Goal: Task Accomplishment & Management: Complete application form

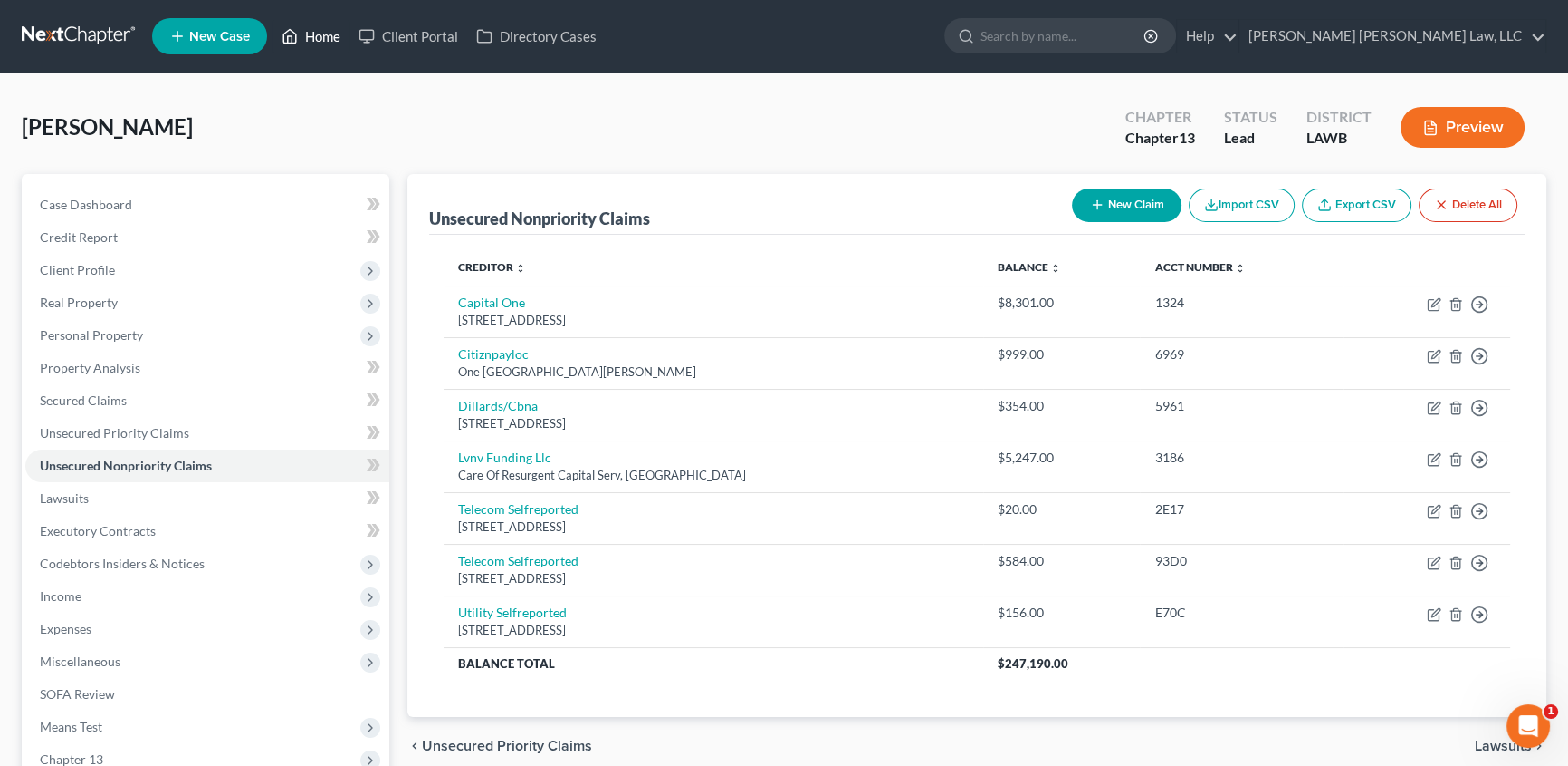
click at [317, 29] on link "Home" at bounding box center [310, 36] width 77 height 33
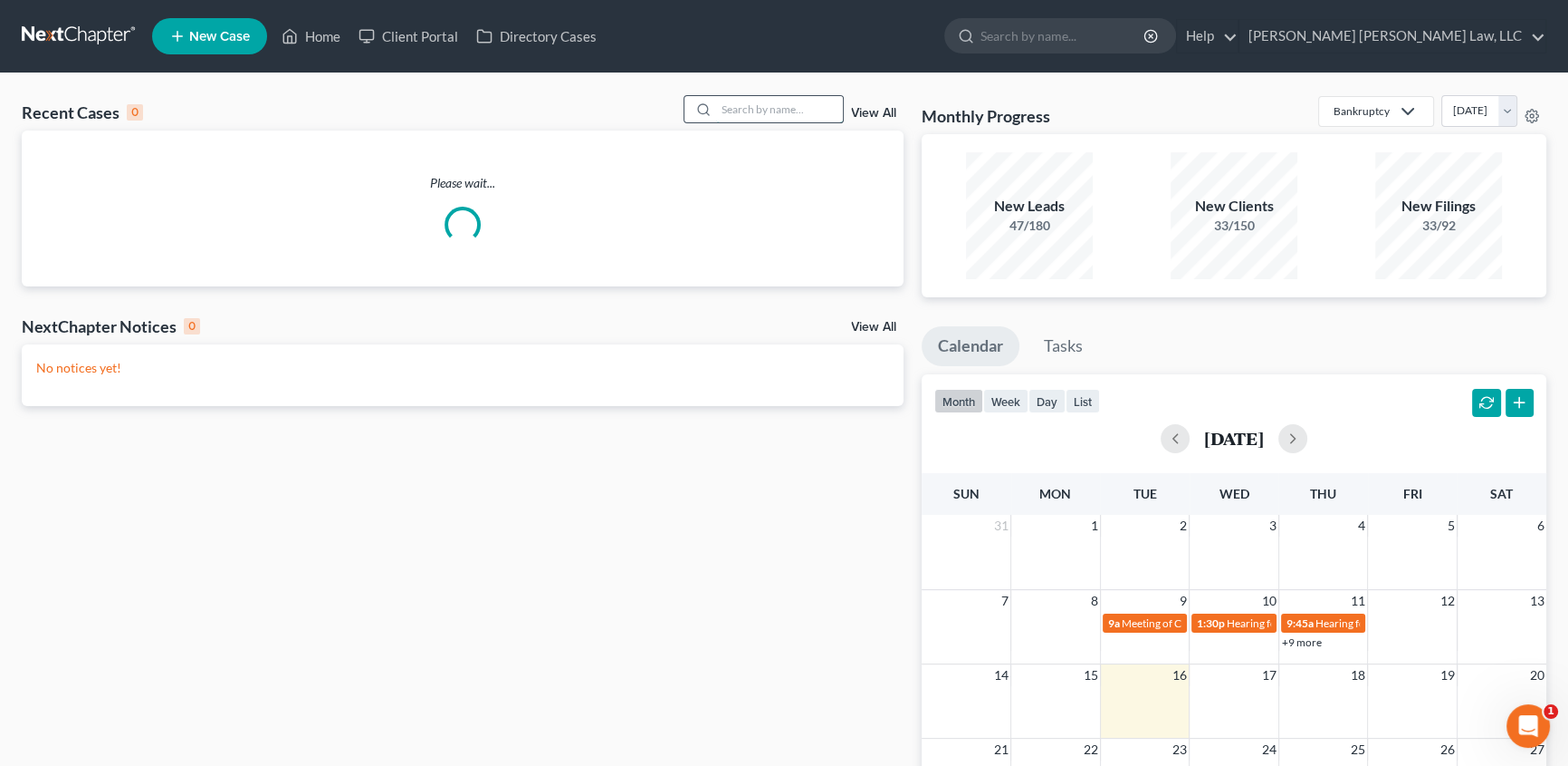
click at [742, 109] on input "search" at bounding box center [780, 109] width 127 height 26
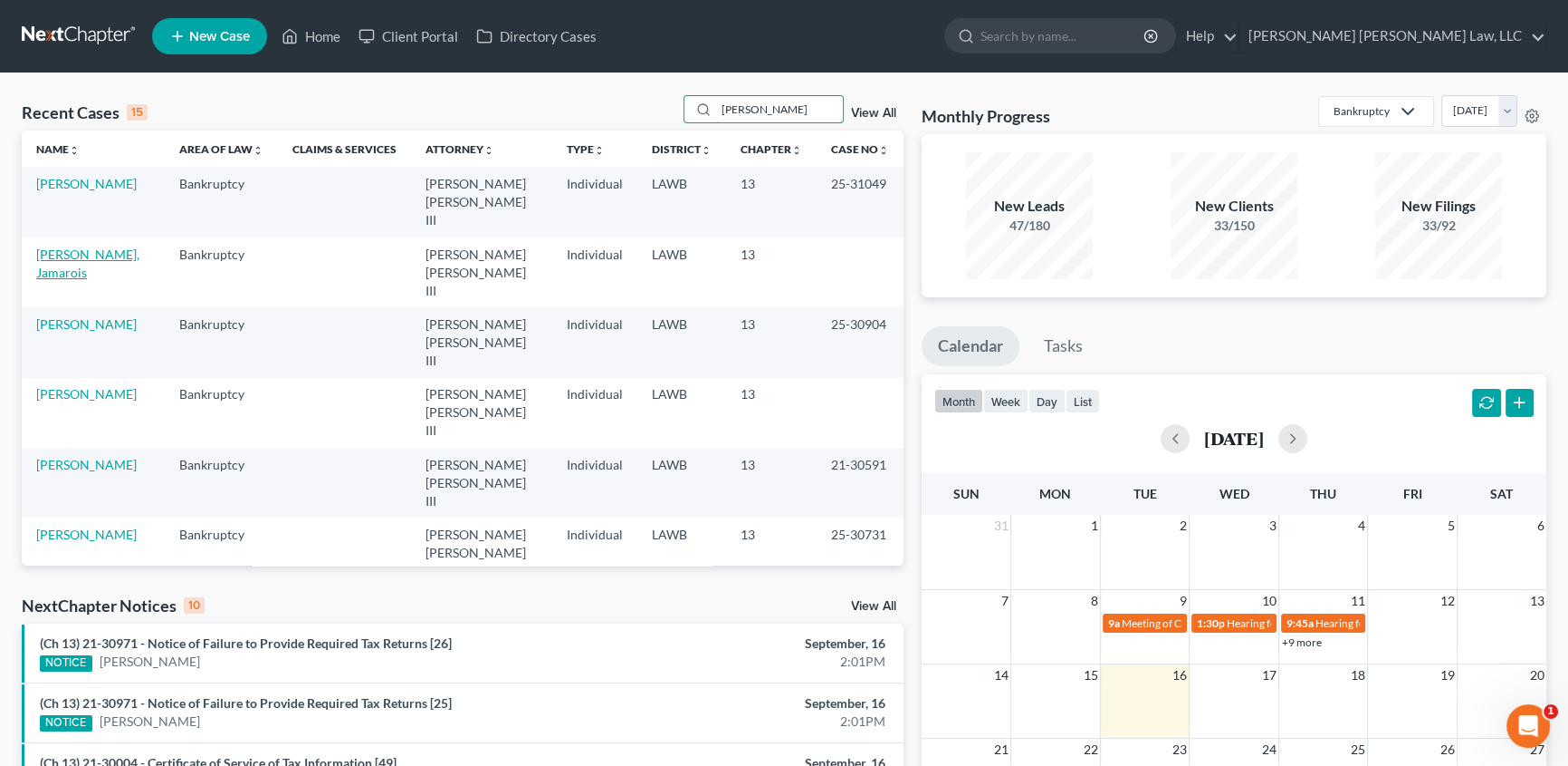
type input "[PERSON_NAME]"
click at [116, 247] on link "[PERSON_NAME], Jamarois" at bounding box center [87, 264] width 103 height 34
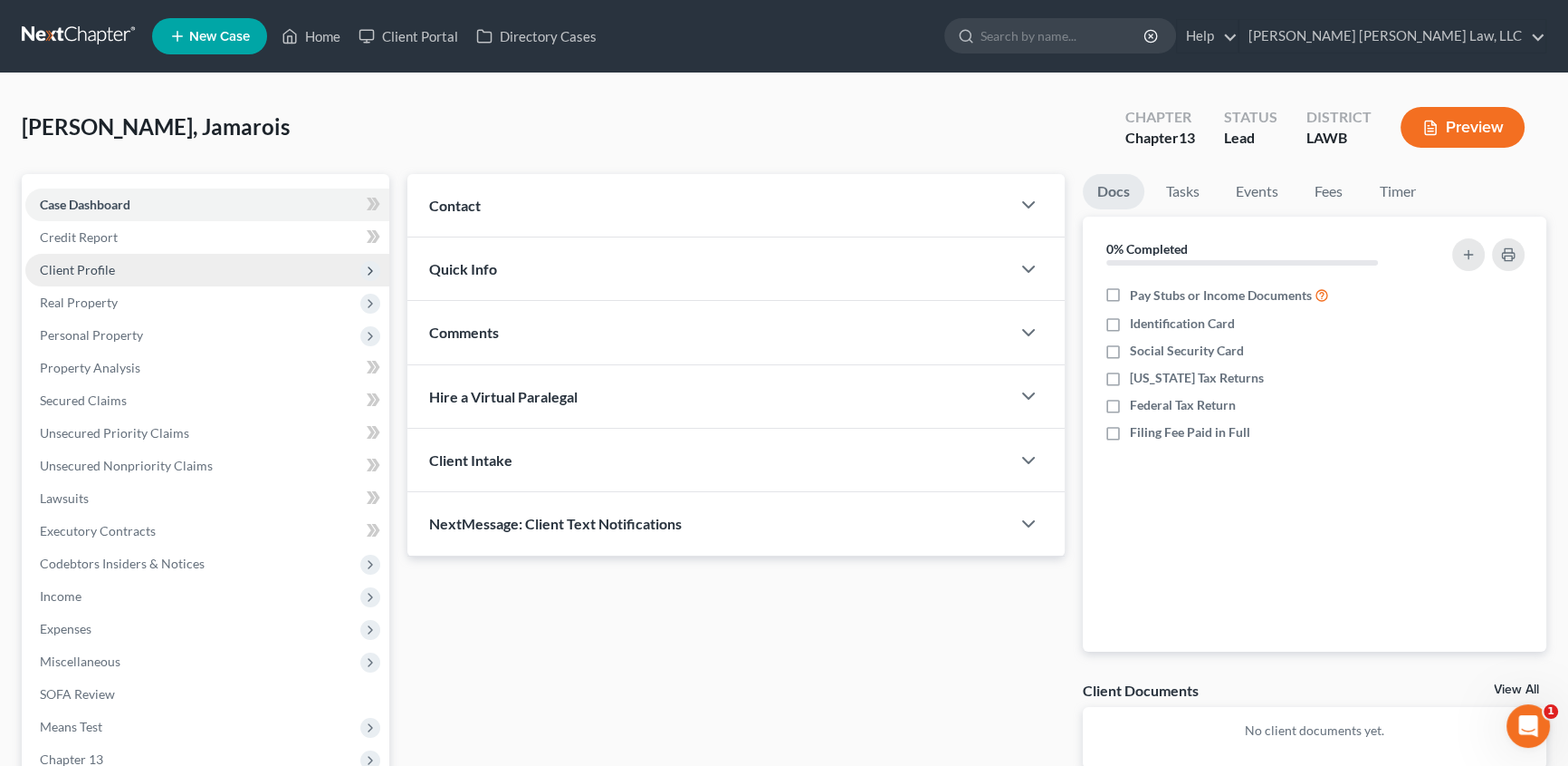
click at [96, 267] on span "Client Profile" at bounding box center [77, 269] width 75 height 15
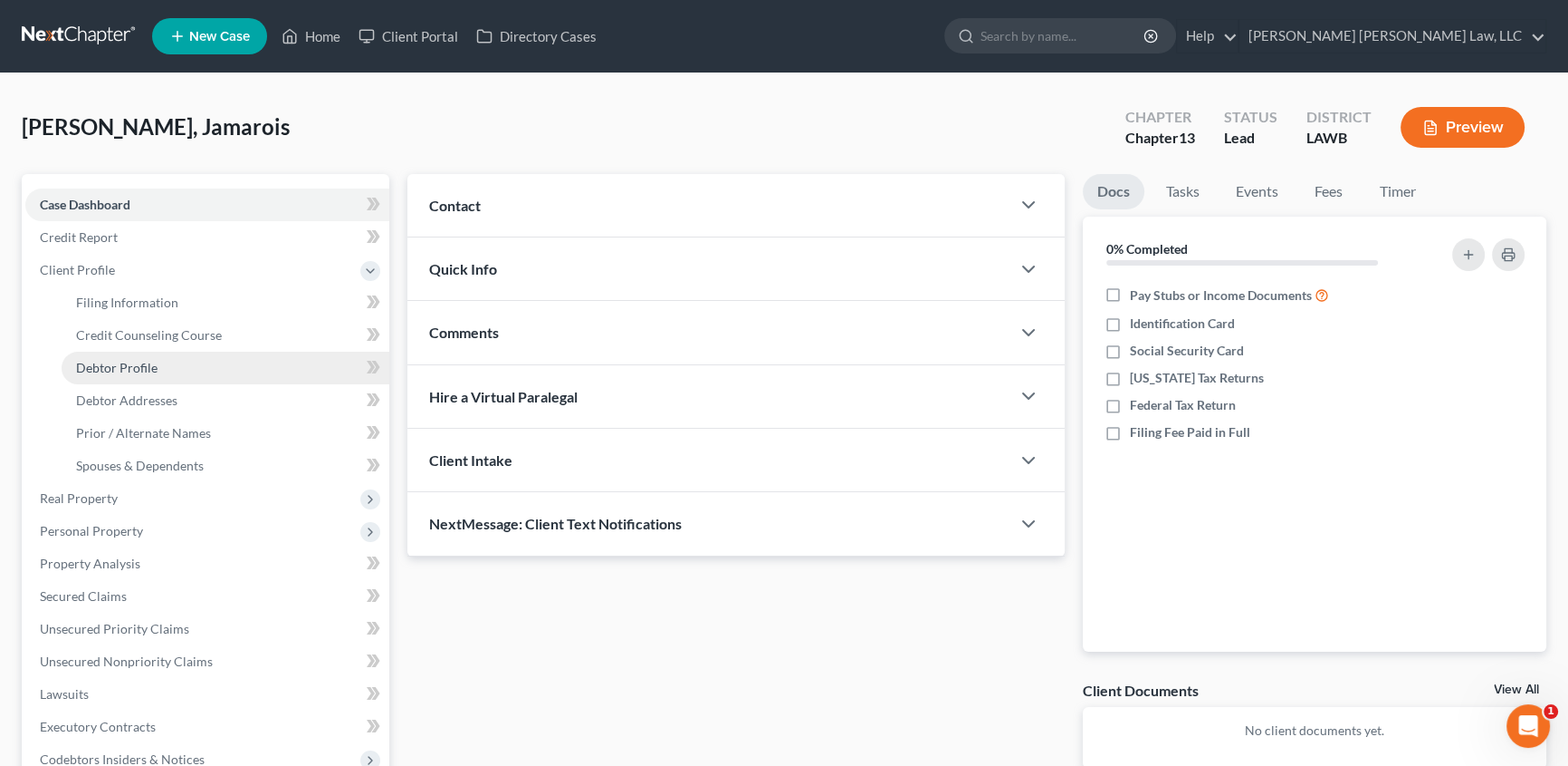
click at [144, 368] on span "Debtor Profile" at bounding box center [117, 367] width 82 height 15
select select "0"
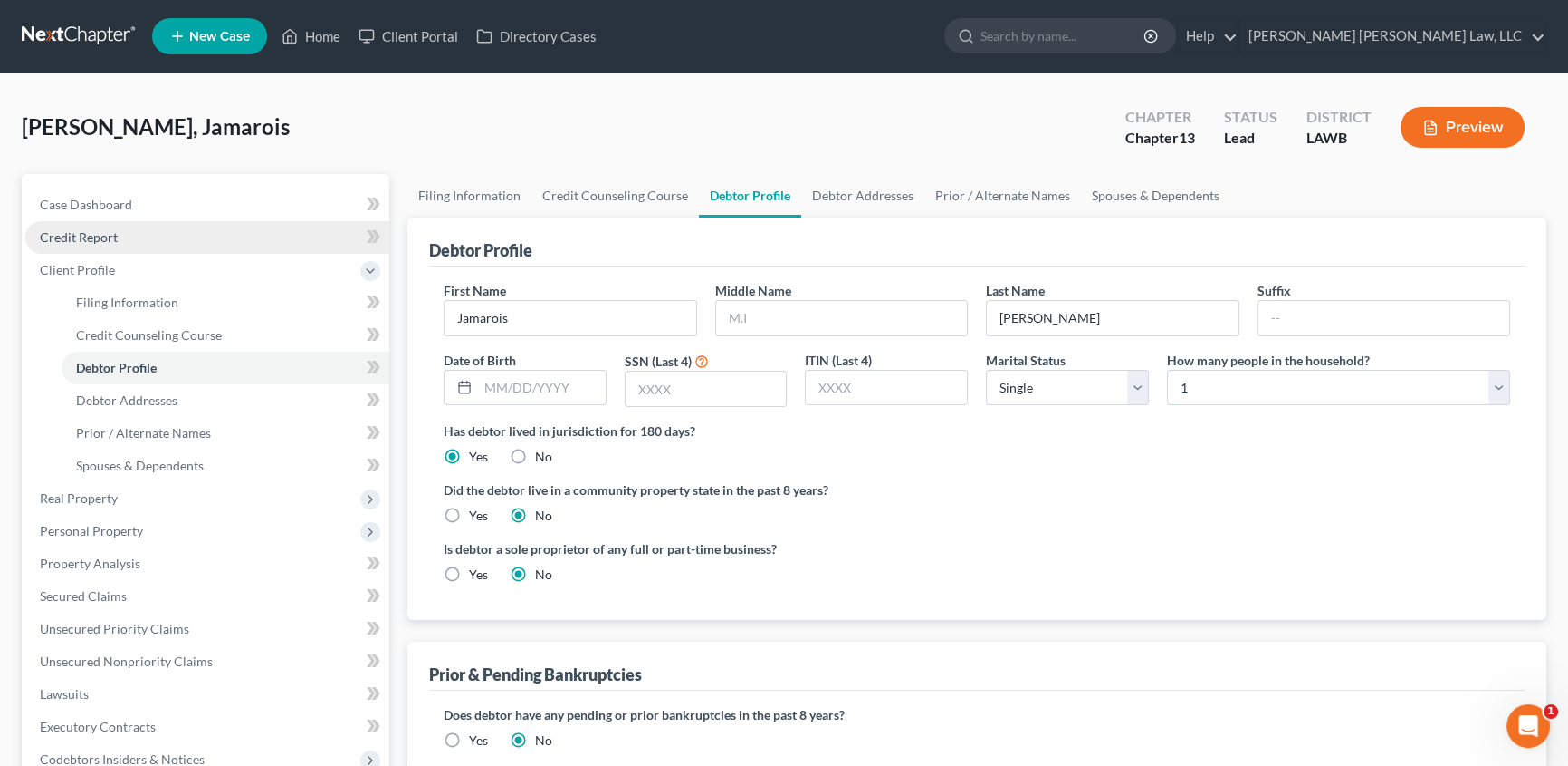
click at [118, 238] on link "Credit Report" at bounding box center [207, 237] width 364 height 33
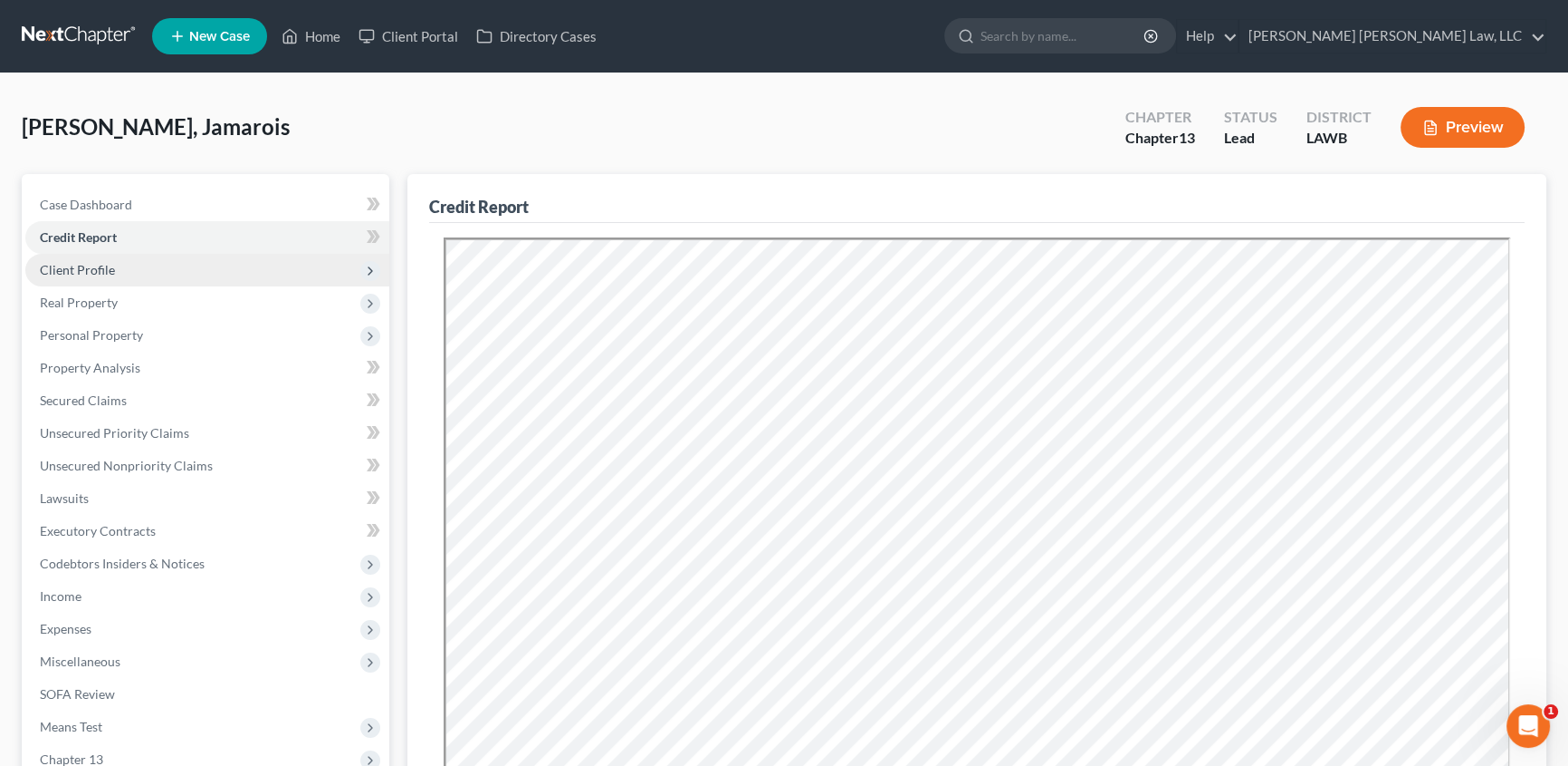
click at [69, 275] on span "Client Profile" at bounding box center [77, 269] width 75 height 15
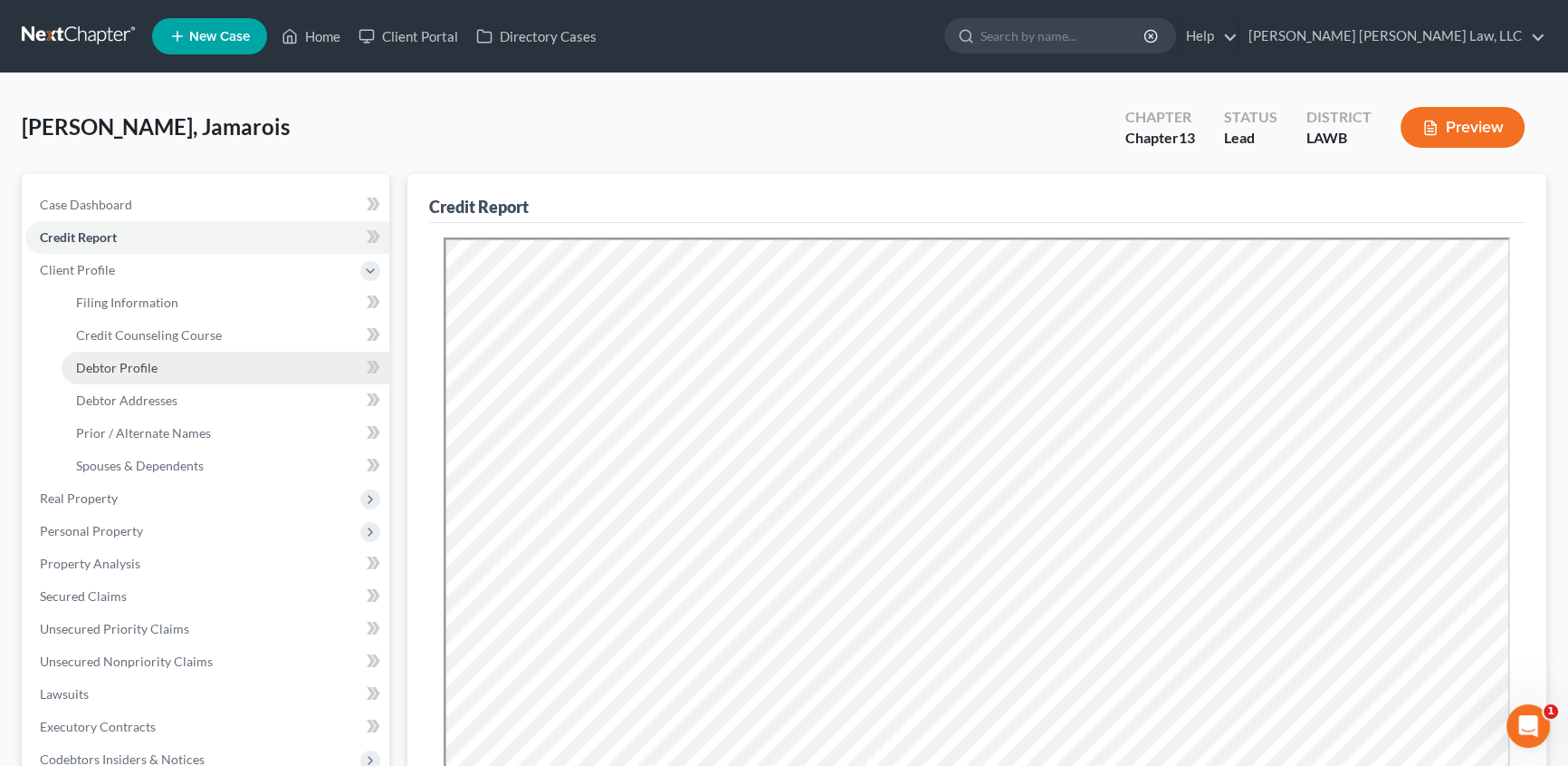
click at [123, 363] on span "Debtor Profile" at bounding box center [117, 367] width 82 height 15
select select "0"
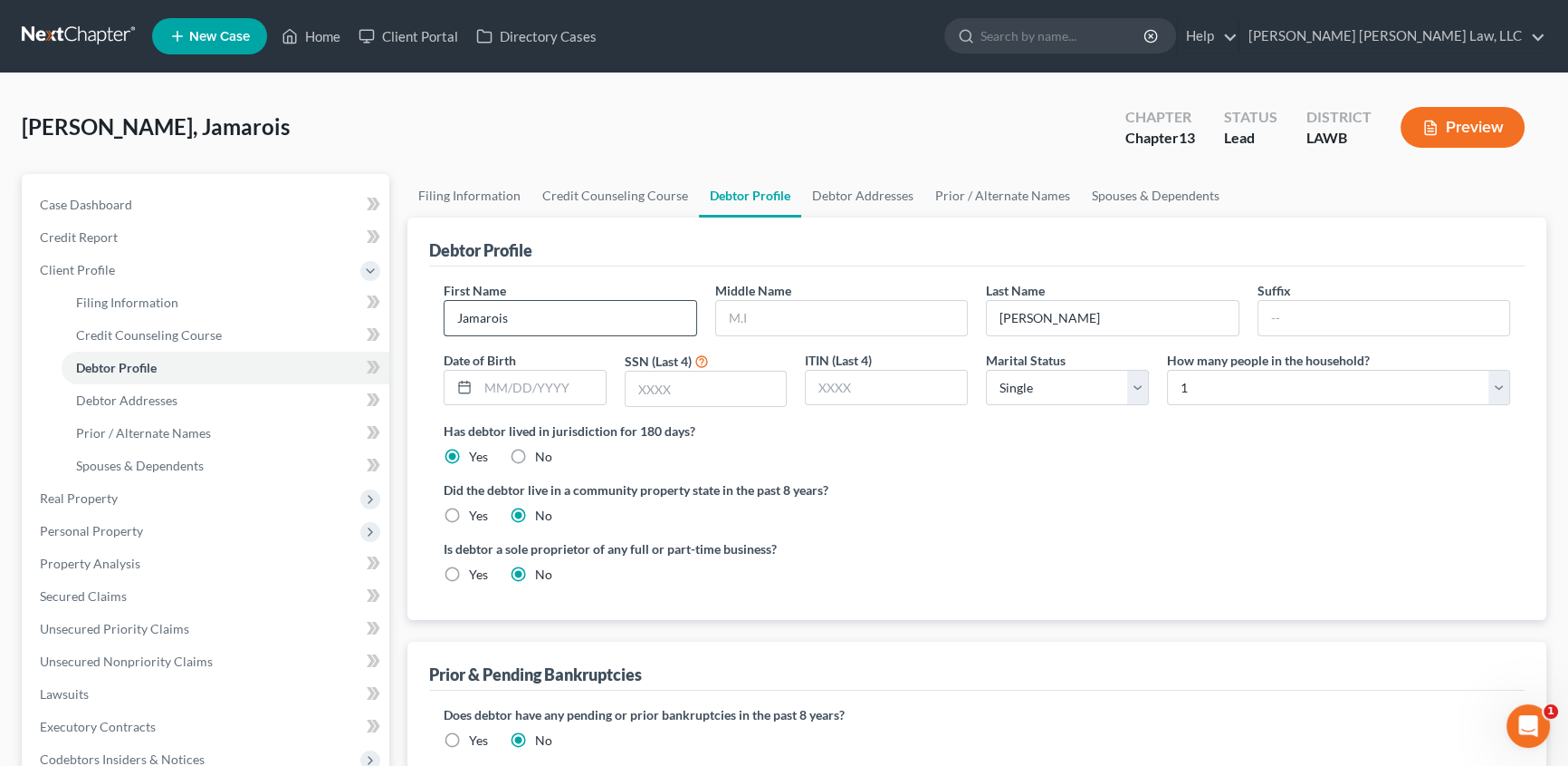
click at [571, 323] on input "Jamarois" at bounding box center [570, 318] width 252 height 34
type input "Jamarious"
click at [788, 322] on input "text" at bounding box center [842, 318] width 252 height 34
type input "[PERSON_NAME]"
click at [511, 385] on input "text" at bounding box center [542, 387] width 128 height 34
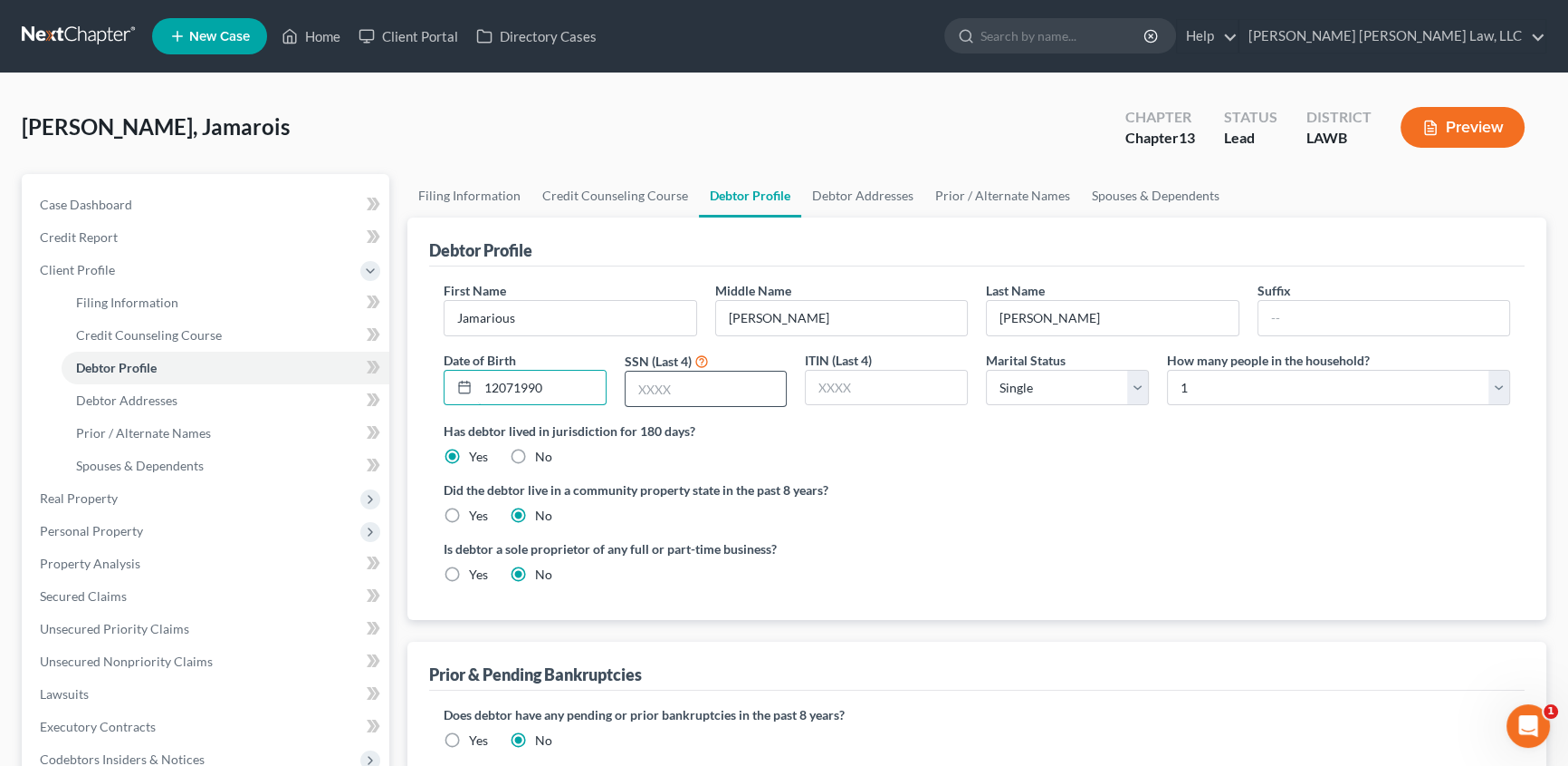
type input "12071990"
click at [650, 395] on input "text" at bounding box center [706, 388] width 161 height 34
type input "4901"
click at [469, 512] on label "Yes" at bounding box center [478, 515] width 19 height 18
click at [476, 512] on input "Yes" at bounding box center [482, 512] width 12 height 12
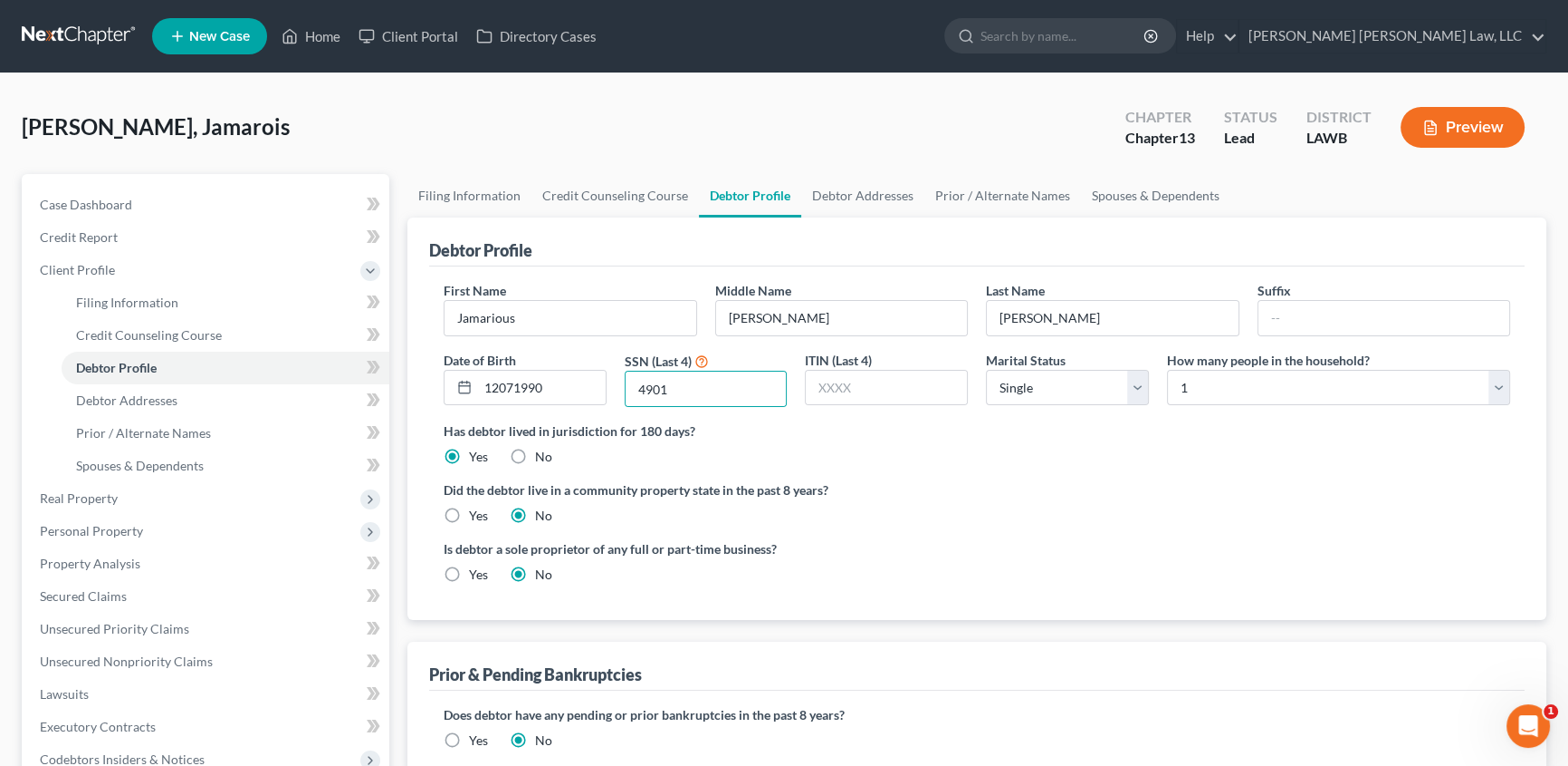
radio input "true"
radio input "false"
click at [844, 194] on link "Debtor Addresses" at bounding box center [862, 196] width 123 height 44
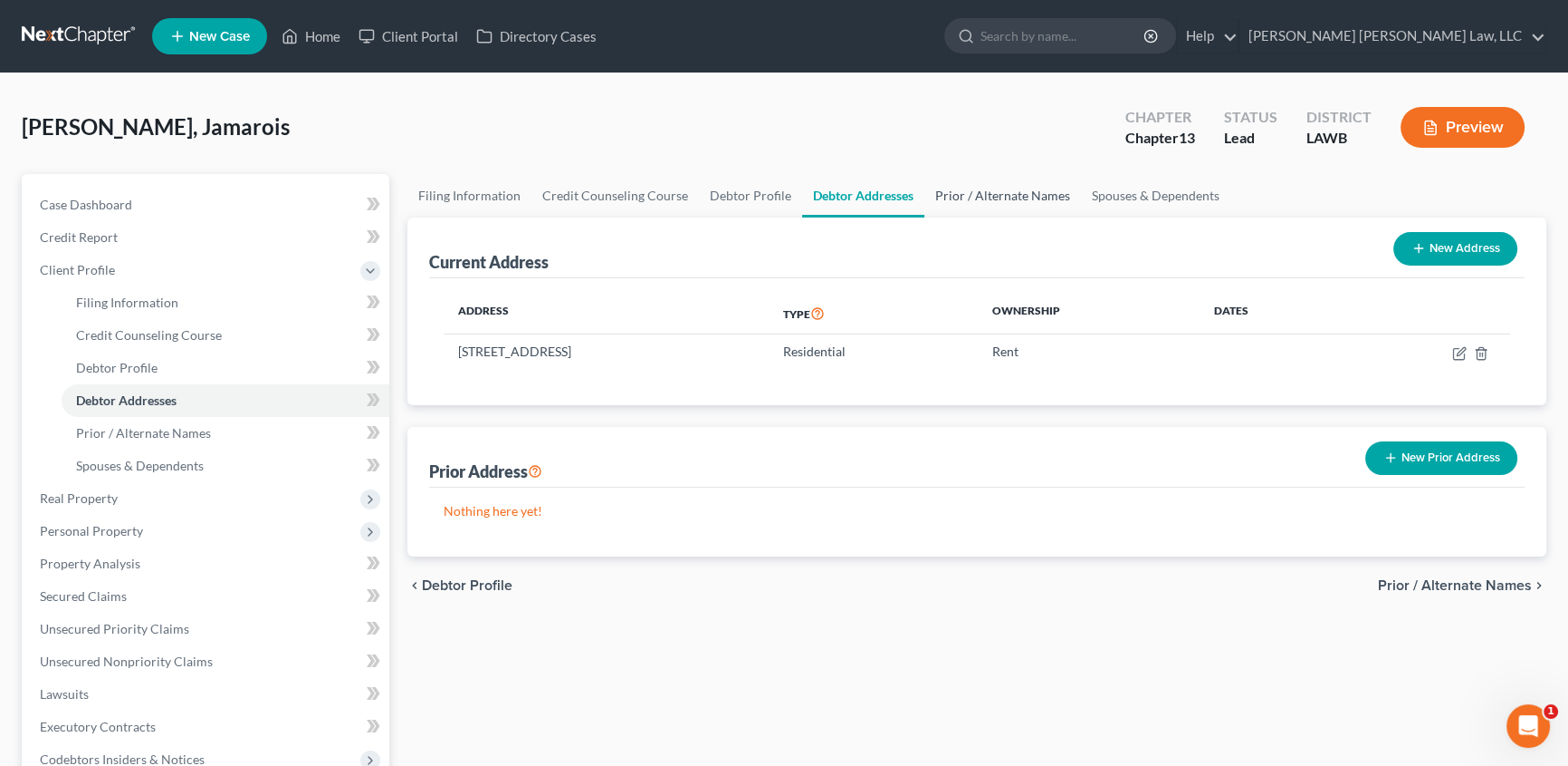
click at [951, 190] on link "Prior / Alternate Names" at bounding box center [1002, 196] width 157 height 44
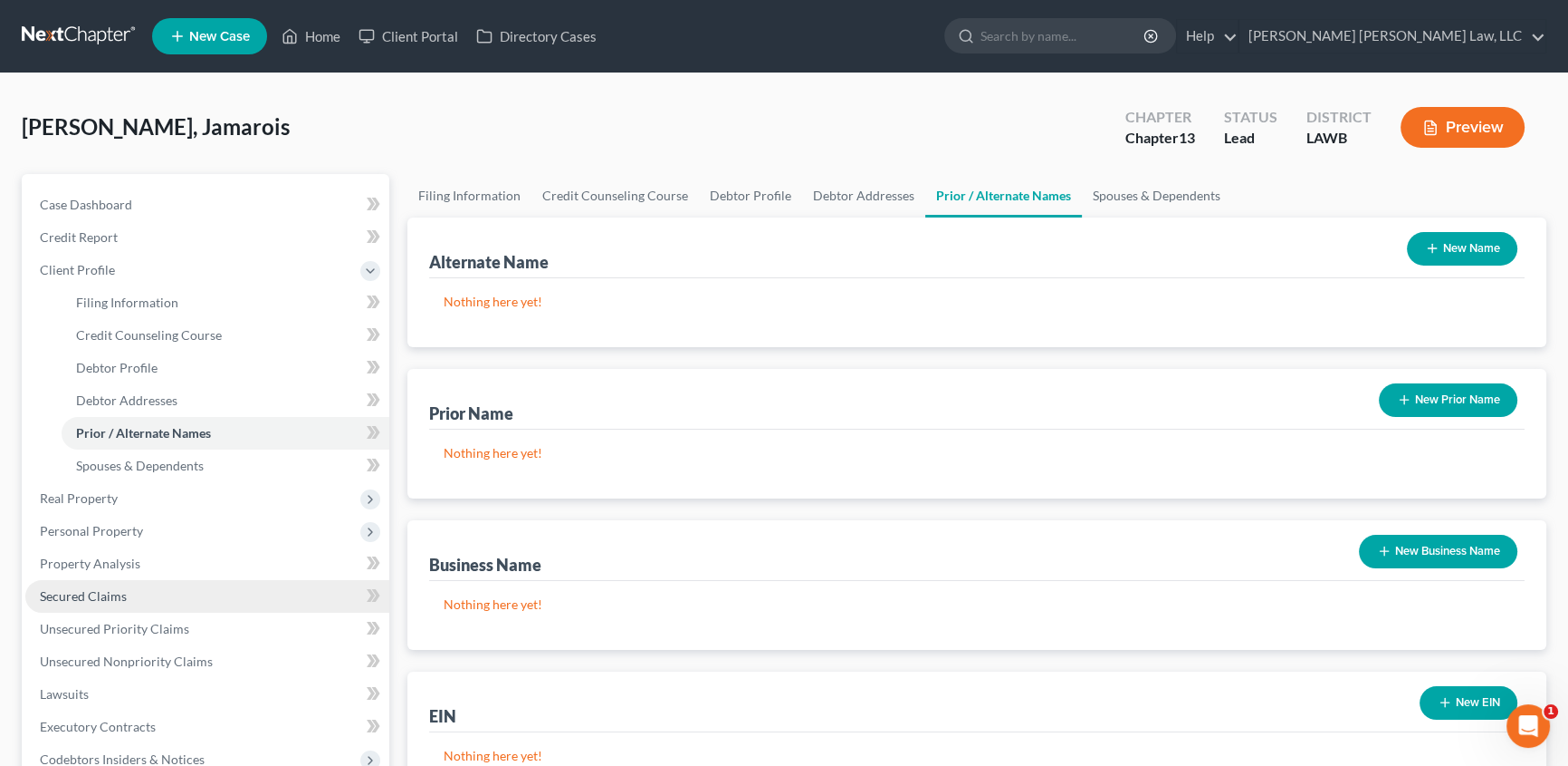
click at [83, 589] on span "Secured Claims" at bounding box center [83, 595] width 87 height 15
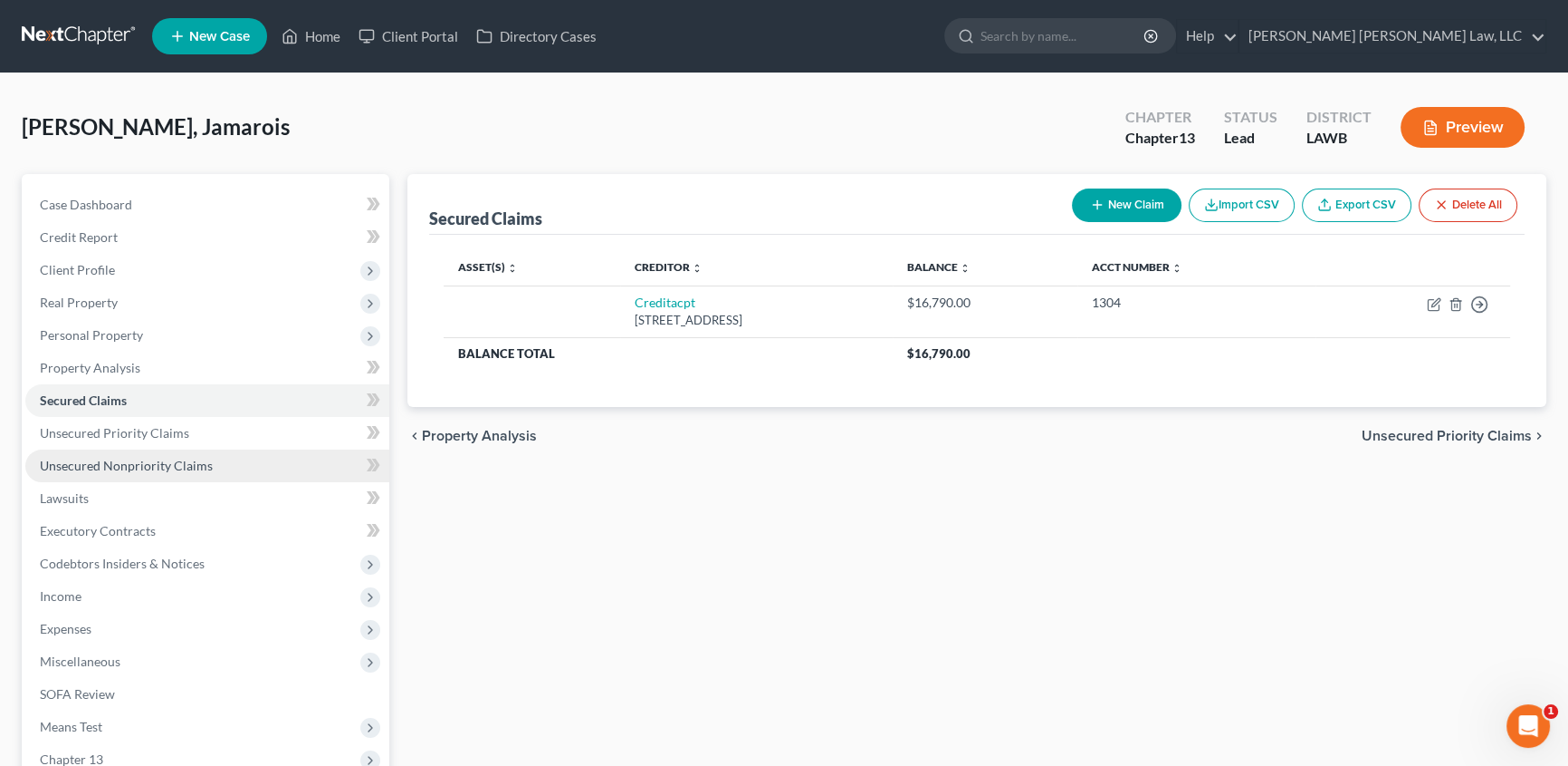
click at [140, 467] on span "Unsecured Nonpriority Claims" at bounding box center [126, 464] width 173 height 15
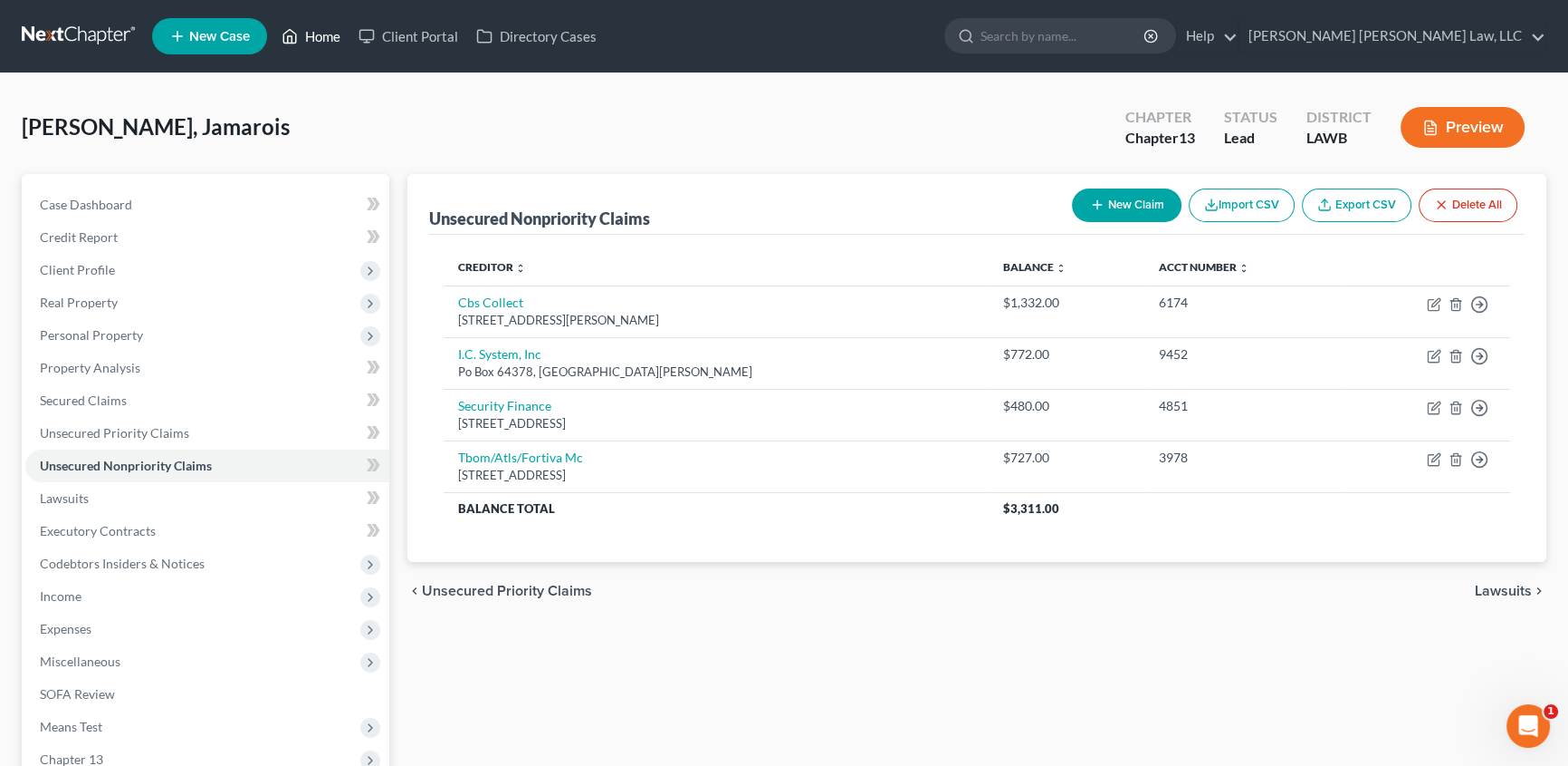
click at [332, 38] on link "Home" at bounding box center [310, 36] width 77 height 33
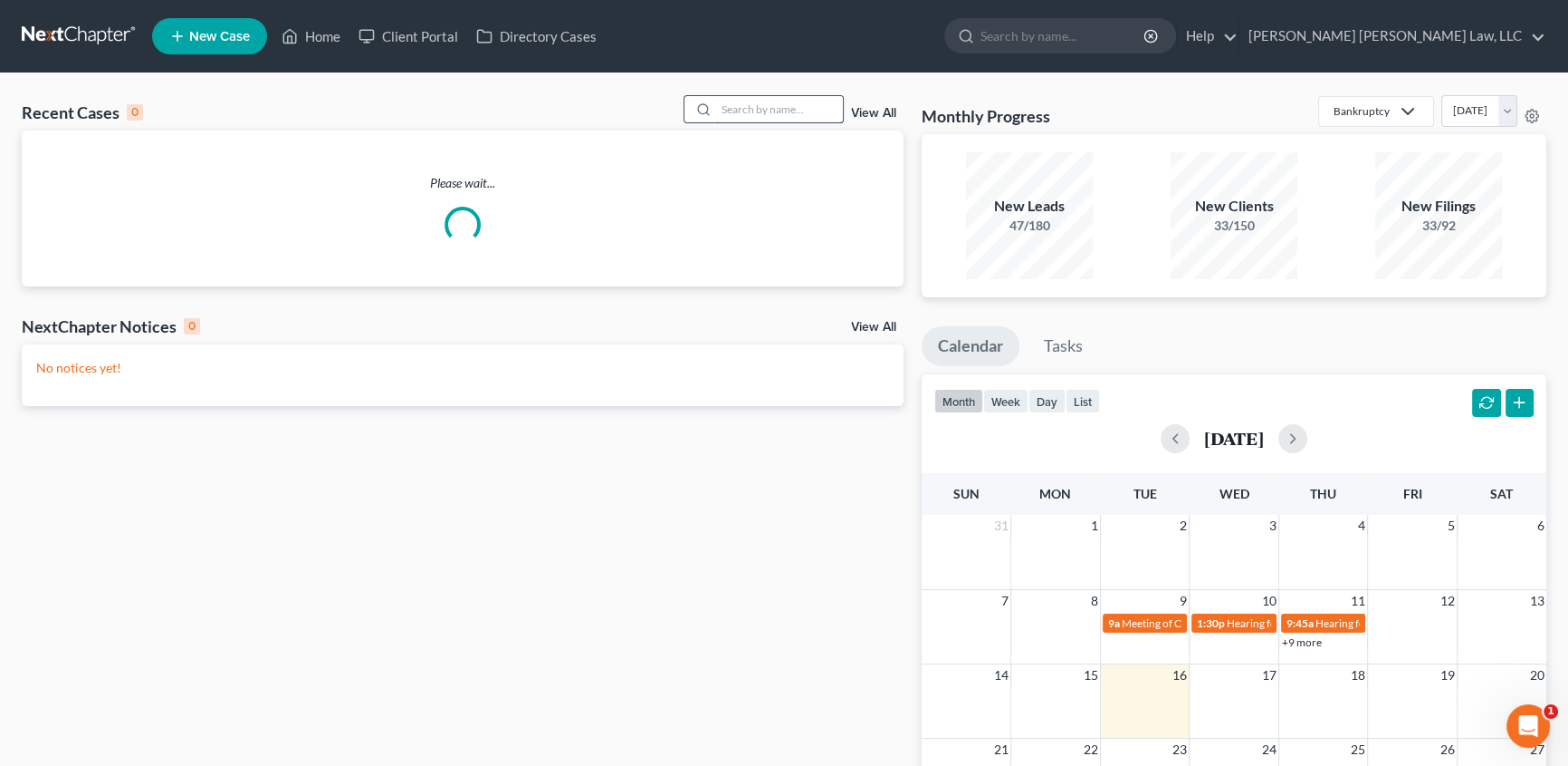
click at [792, 113] on input "search" at bounding box center [780, 109] width 127 height 26
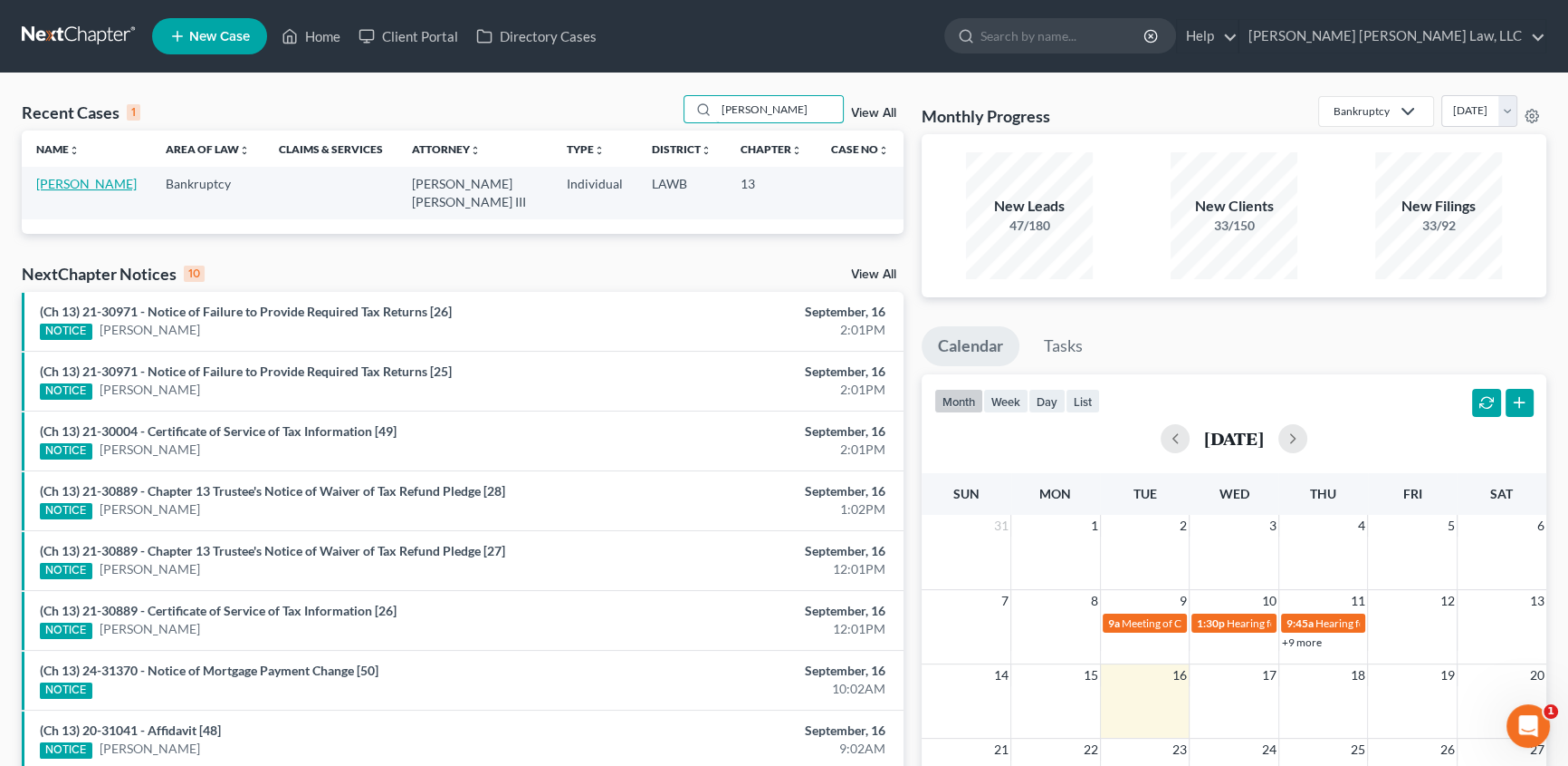
type input "[PERSON_NAME]"
click at [92, 181] on link "[PERSON_NAME]" at bounding box center [86, 183] width 101 height 15
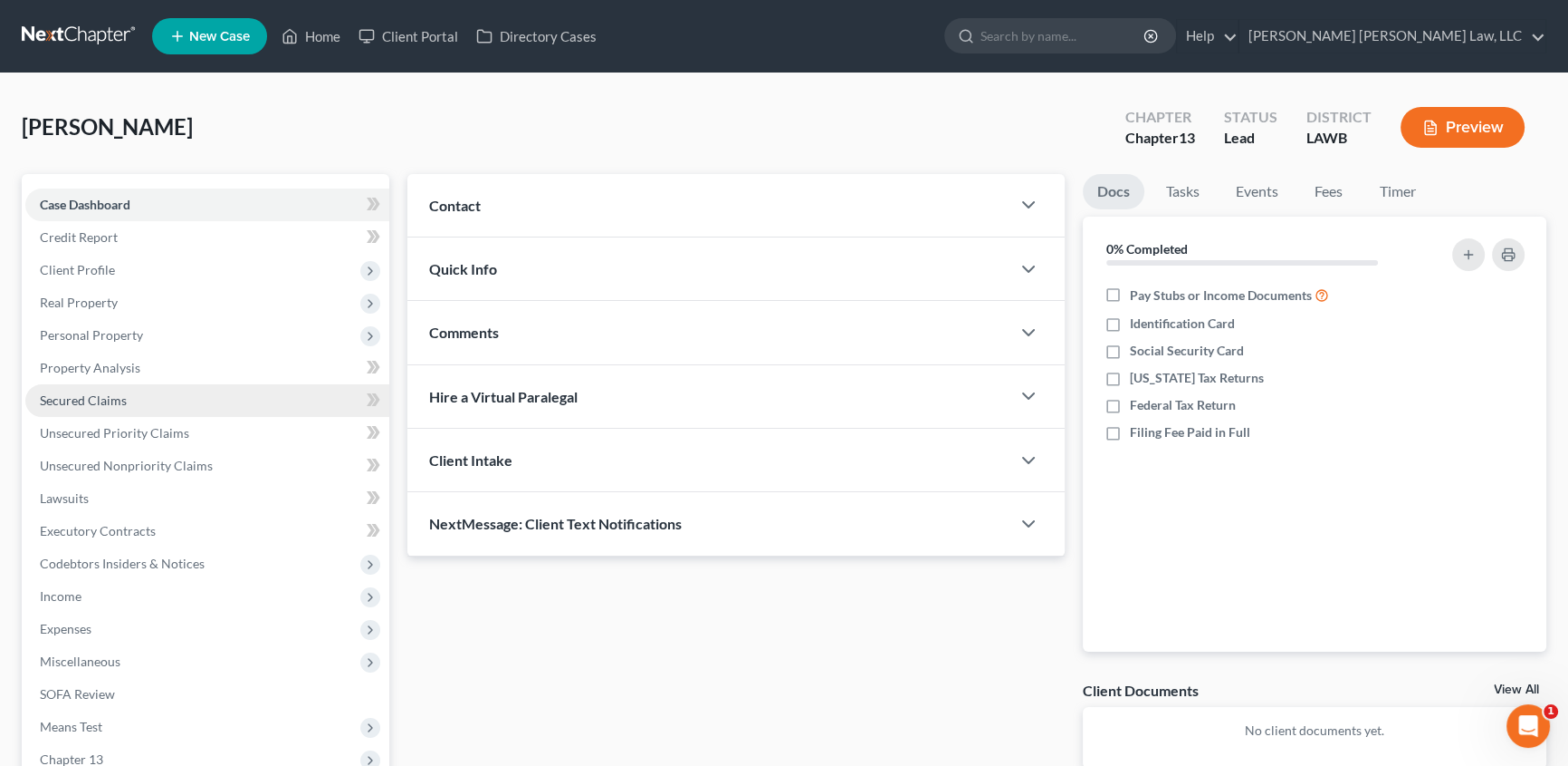
click at [106, 403] on span "Secured Claims" at bounding box center [83, 399] width 87 height 15
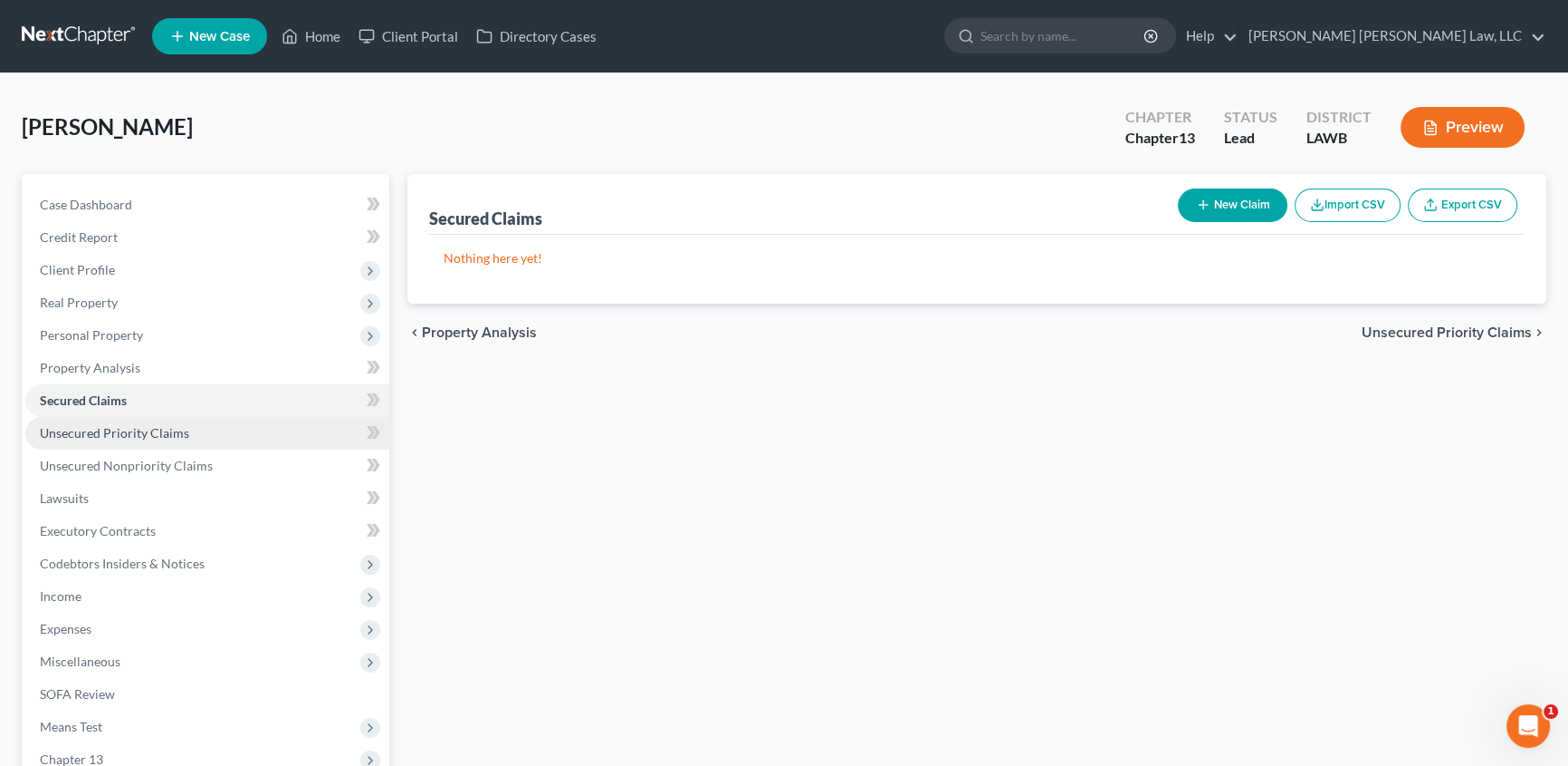
click at [151, 430] on span "Unsecured Priority Claims" at bounding box center [115, 431] width 150 height 15
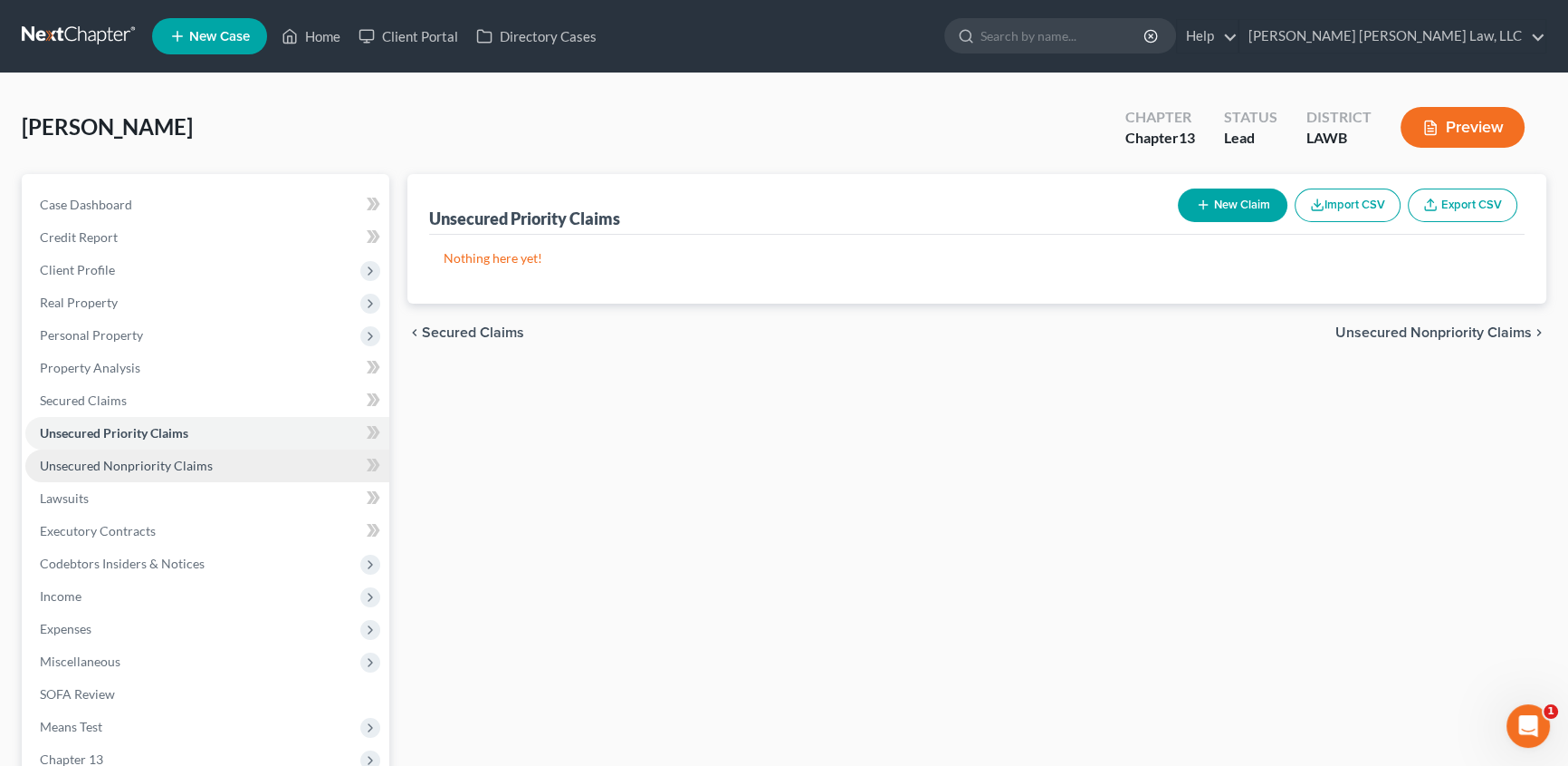
click at [156, 470] on span "Unsecured Nonpriority Claims" at bounding box center [126, 464] width 173 height 15
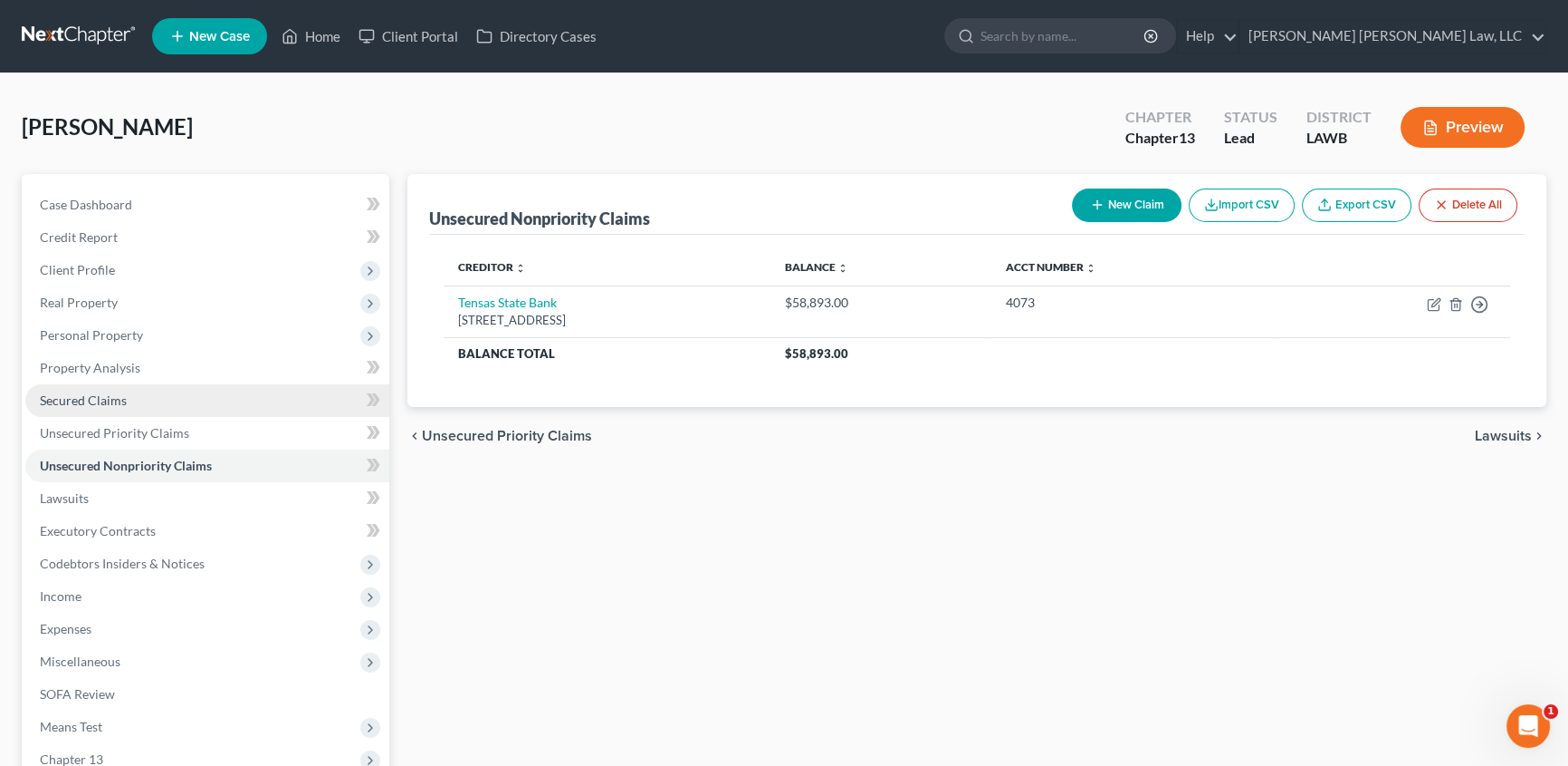
click at [121, 405] on span "Secured Claims" at bounding box center [83, 399] width 87 height 15
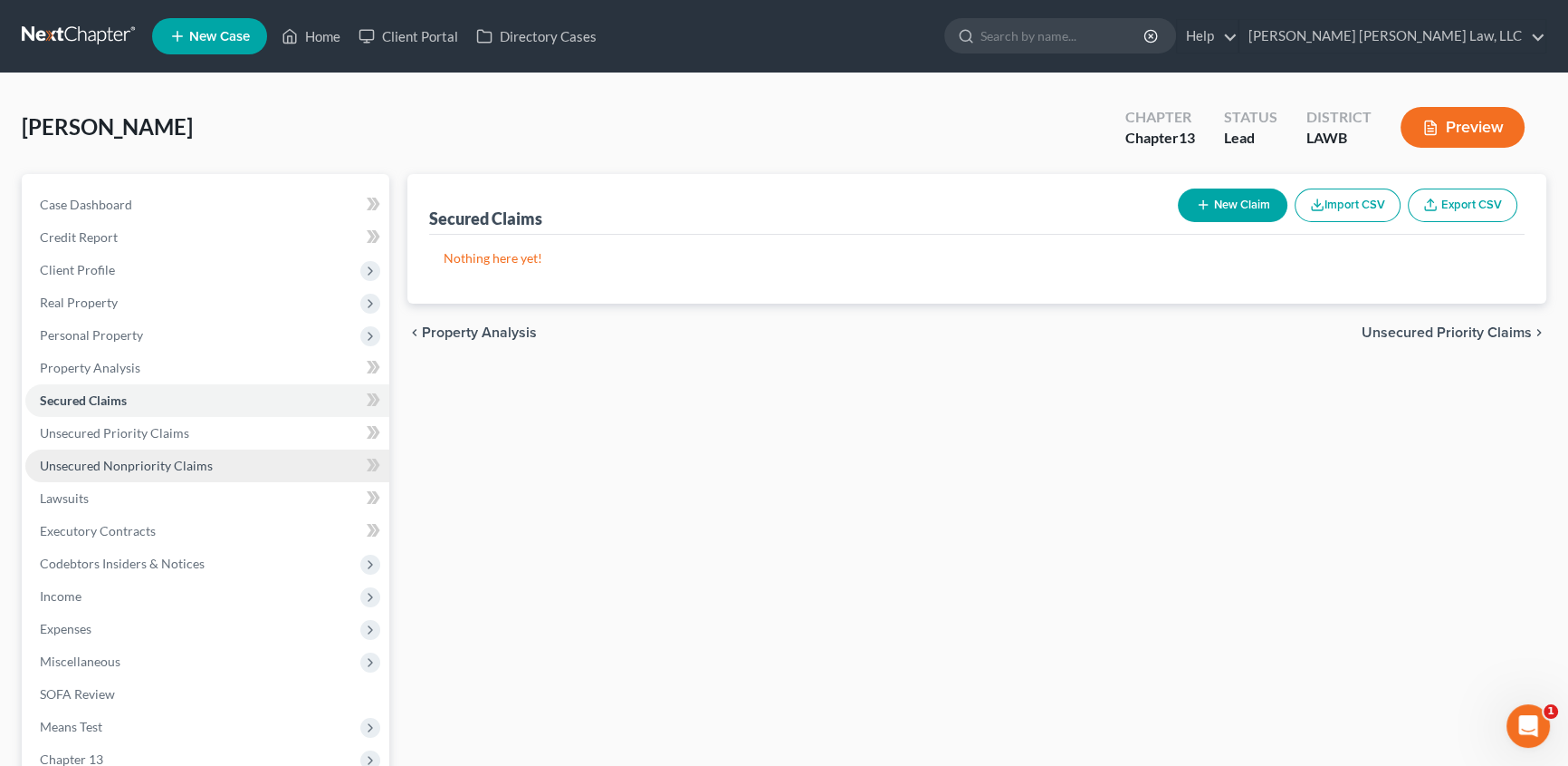
click at [82, 460] on span "Unsecured Nonpriority Claims" at bounding box center [126, 464] width 173 height 15
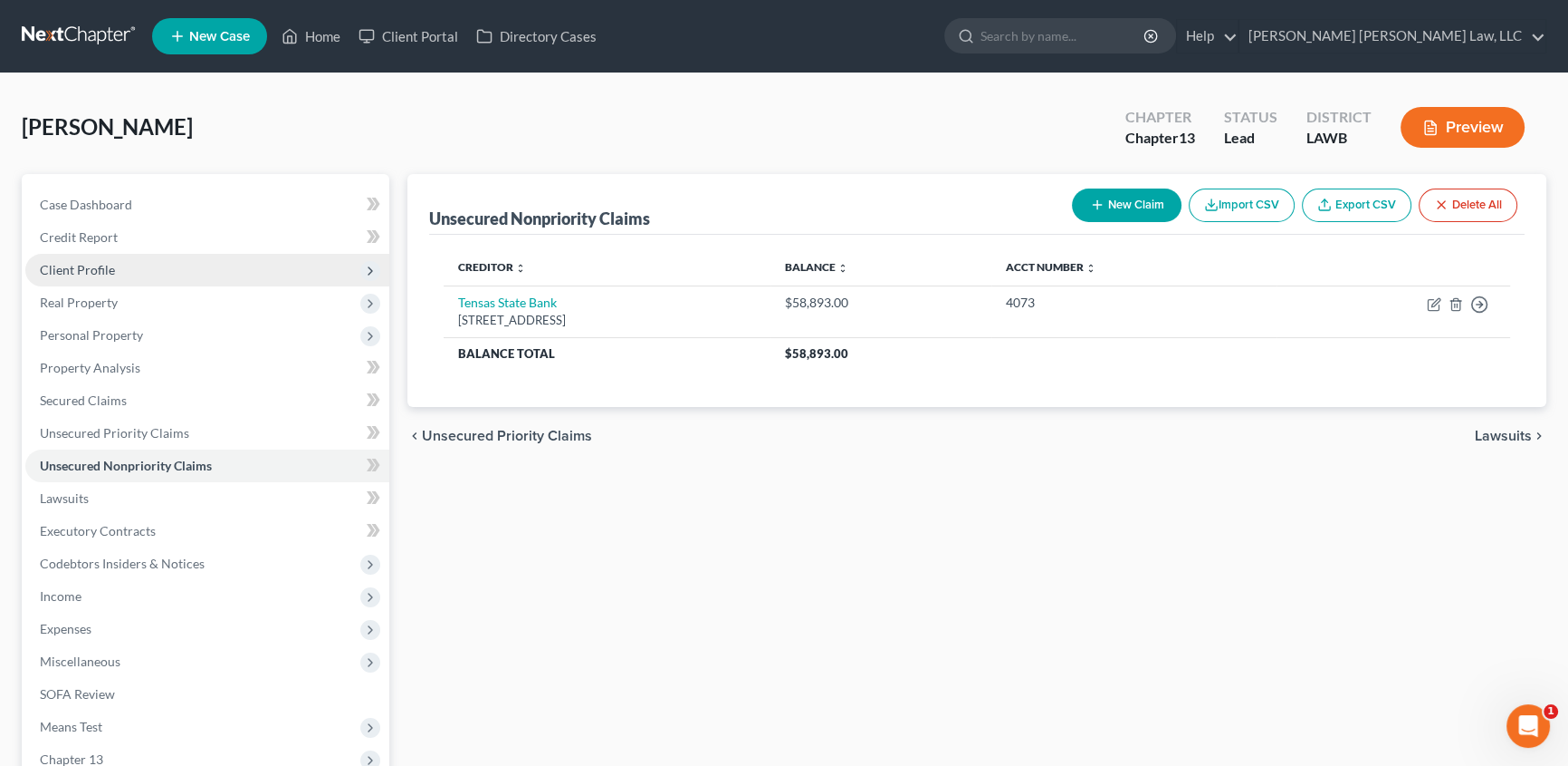
click at [57, 278] on span "Client Profile" at bounding box center [207, 270] width 364 height 33
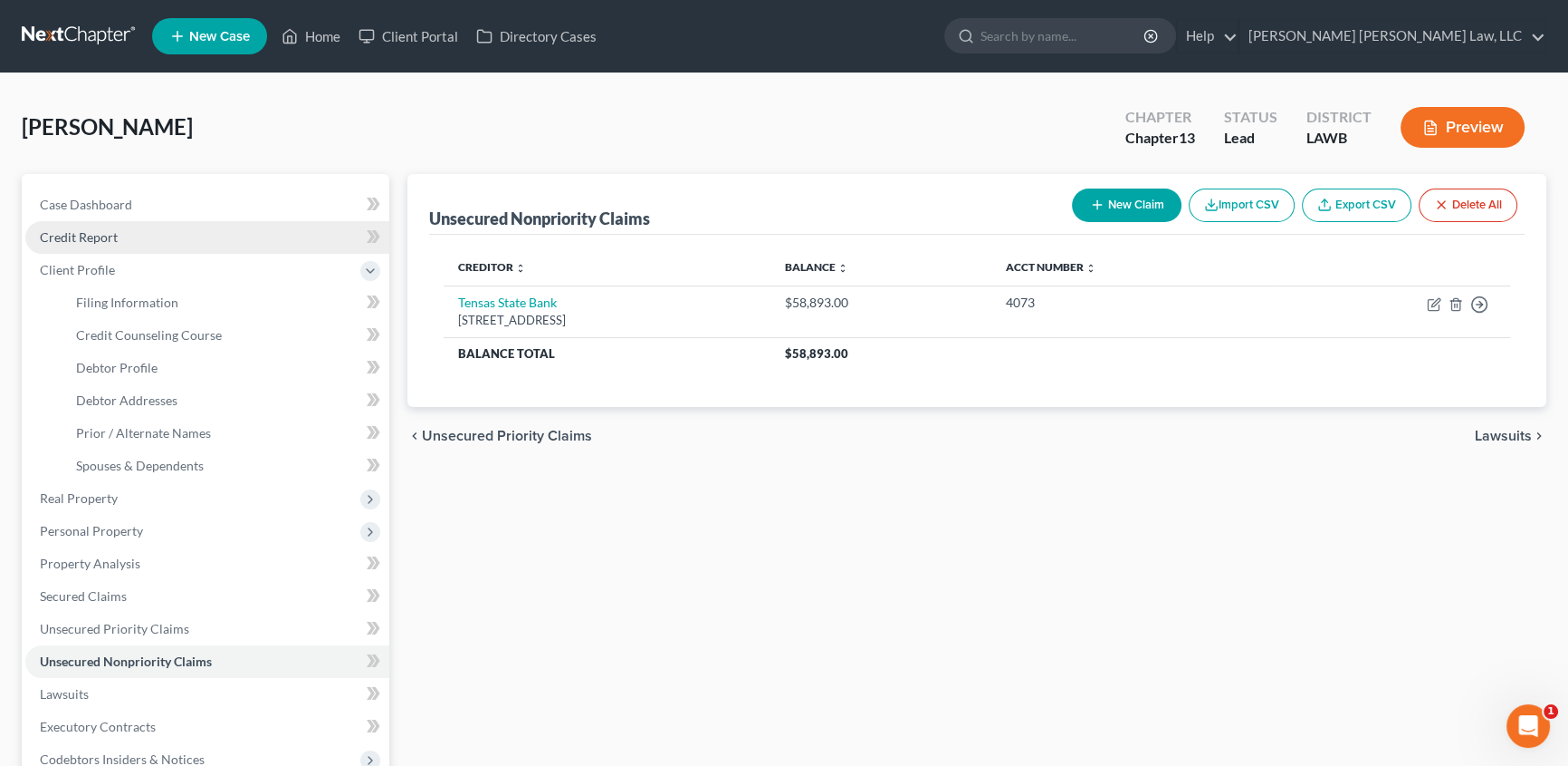
click at [87, 239] on span "Credit Report" at bounding box center [79, 237] width 78 height 15
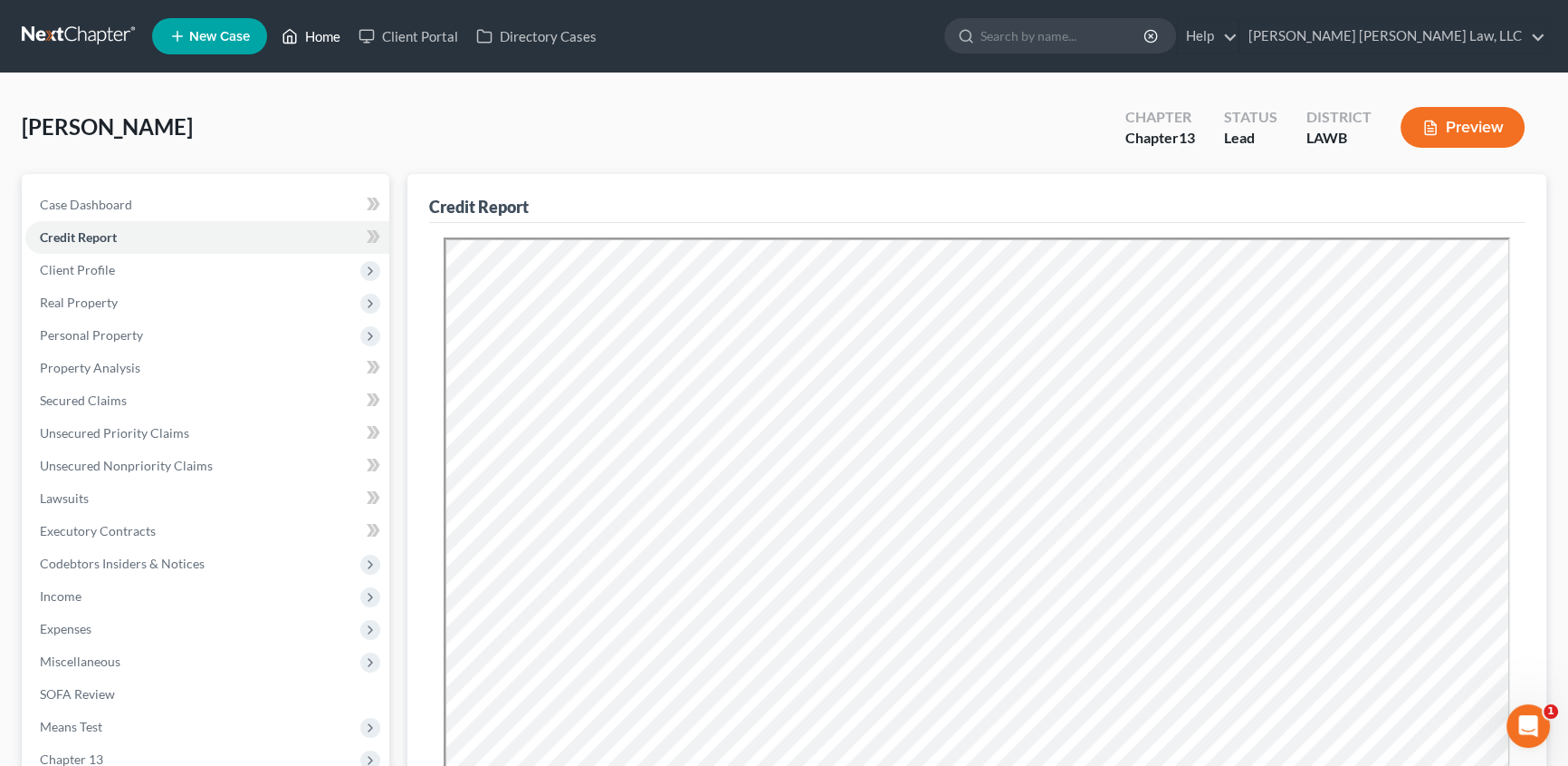
click at [331, 36] on link "Home" at bounding box center [310, 36] width 77 height 33
